Goal: Navigation & Orientation: Find specific page/section

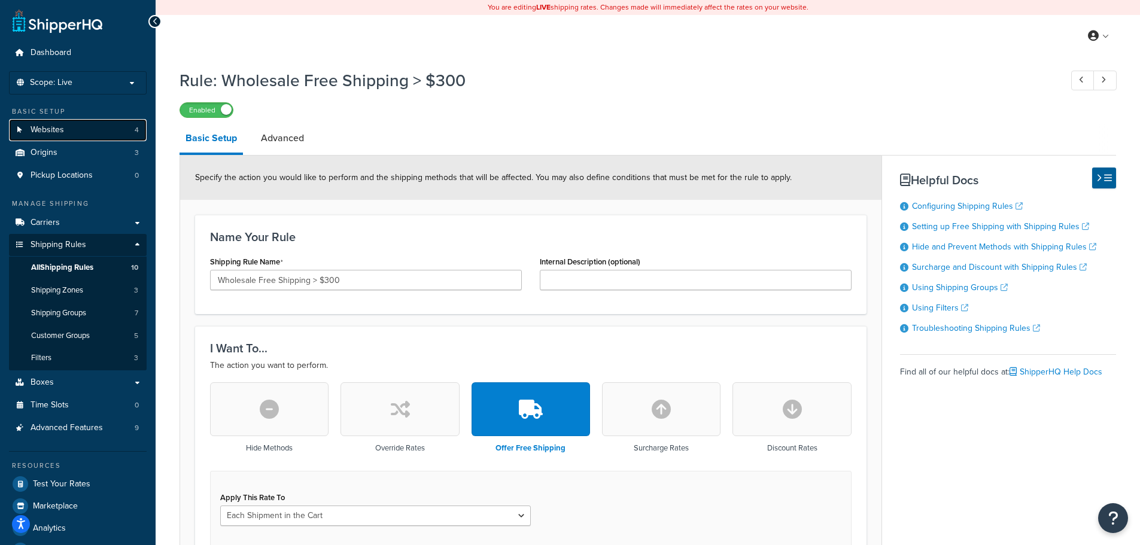
click at [79, 123] on link "Websites 4" at bounding box center [78, 130] width 138 height 22
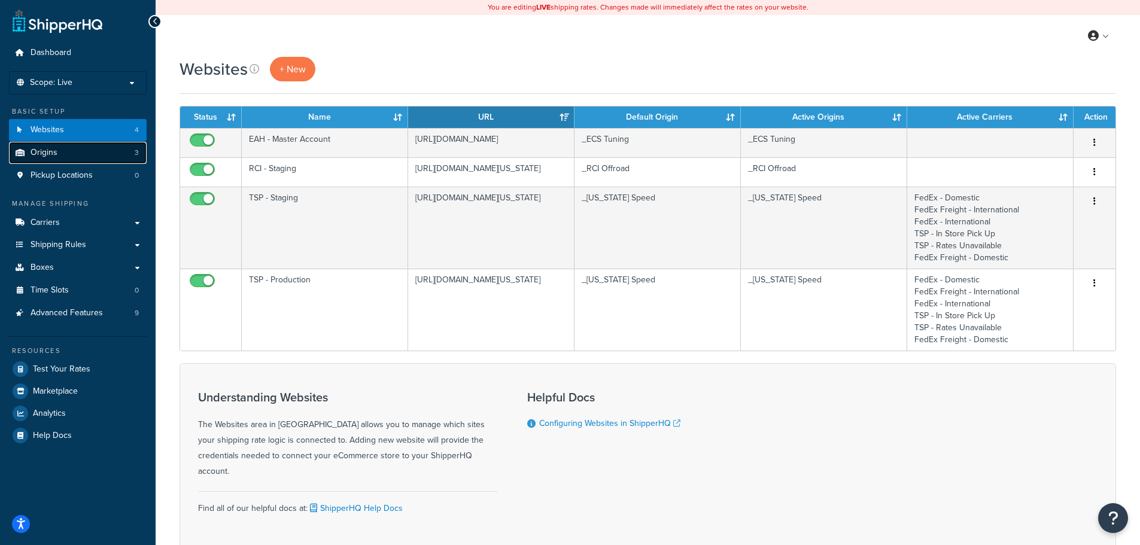
click at [54, 151] on span "Origins" at bounding box center [44, 153] width 27 height 10
